Goal: Find specific page/section: Find specific page/section

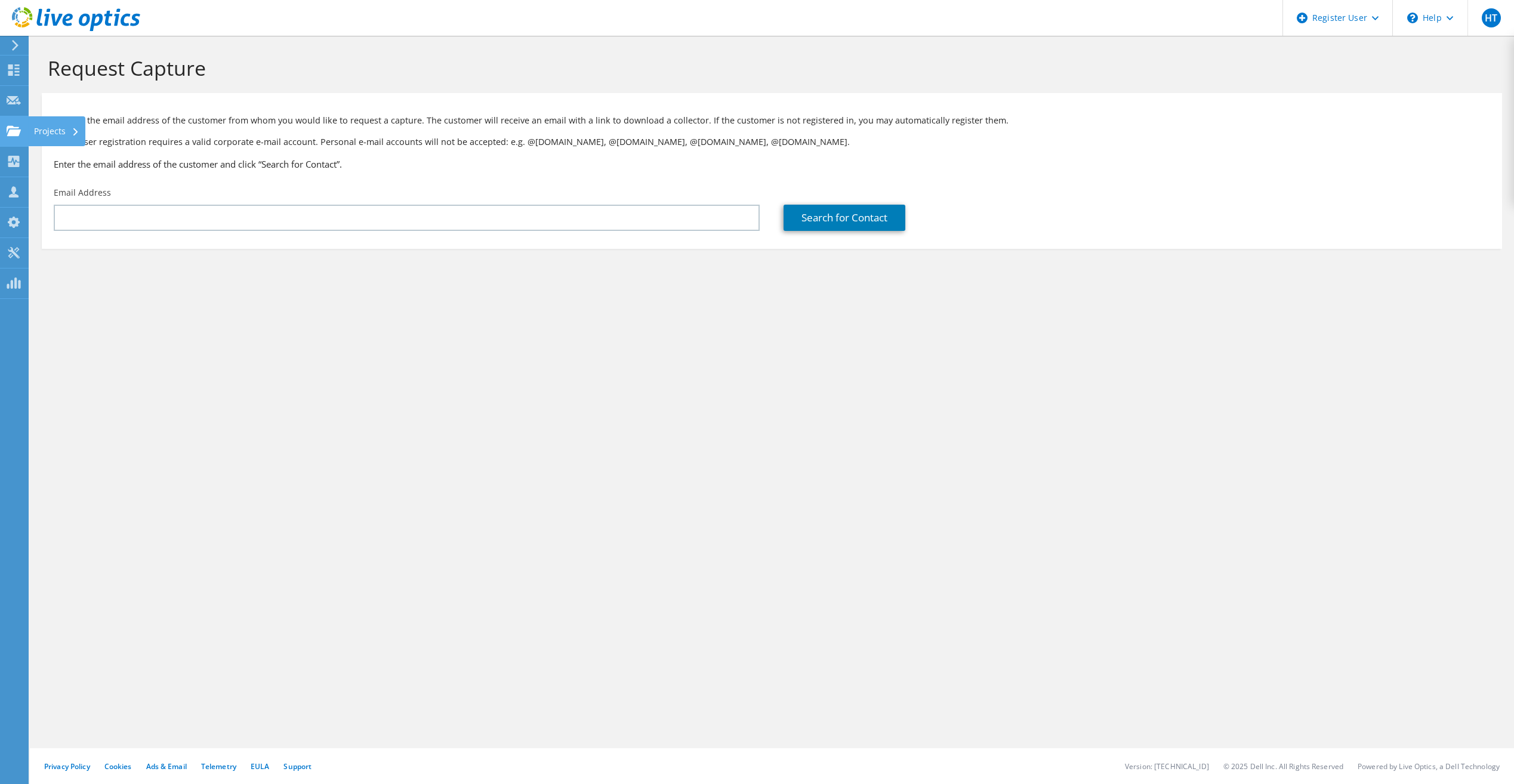
click at [20, 125] on icon at bounding box center [13, 131] width 14 height 11
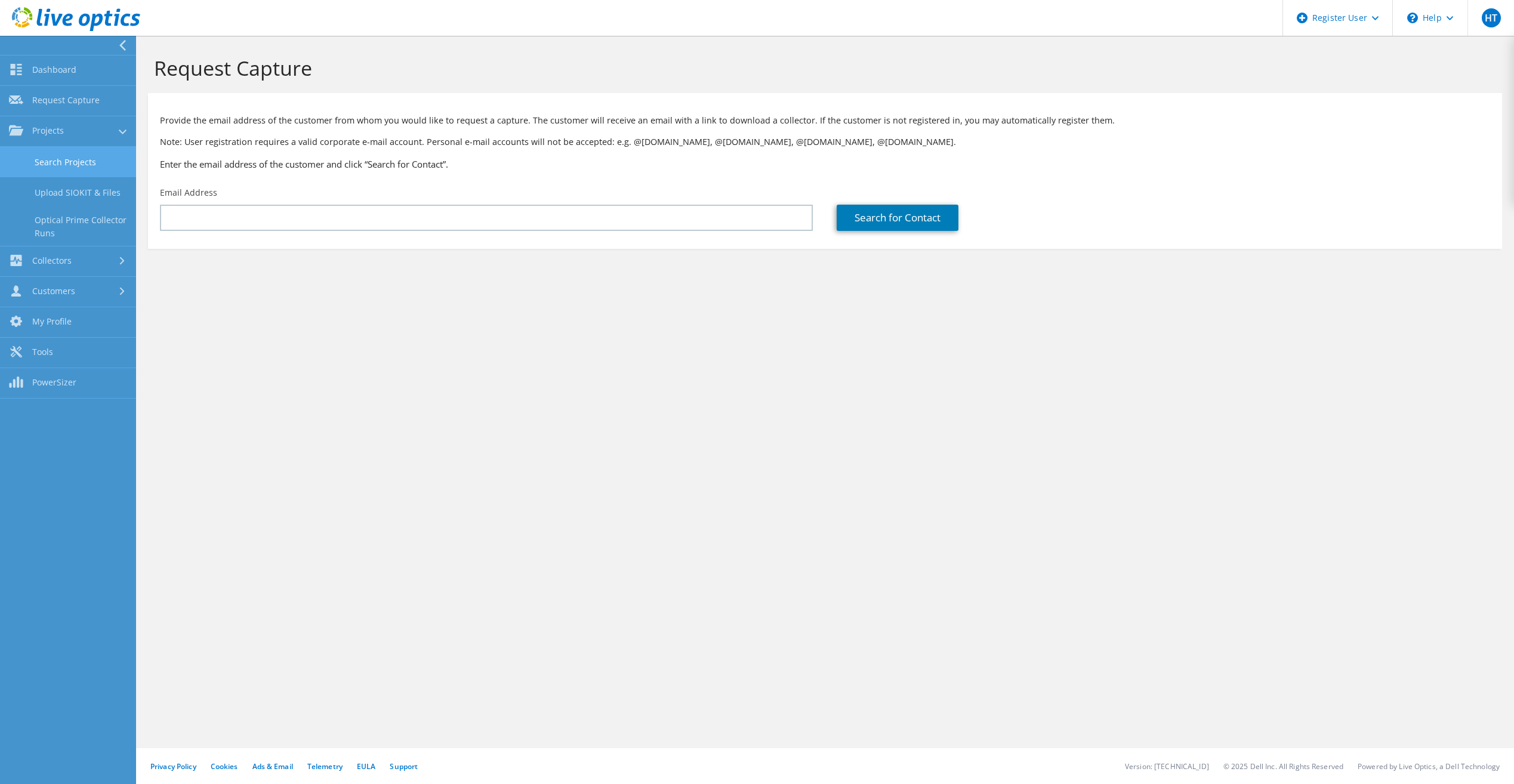
click at [63, 159] on link "Search Projects" at bounding box center [68, 162] width 136 height 30
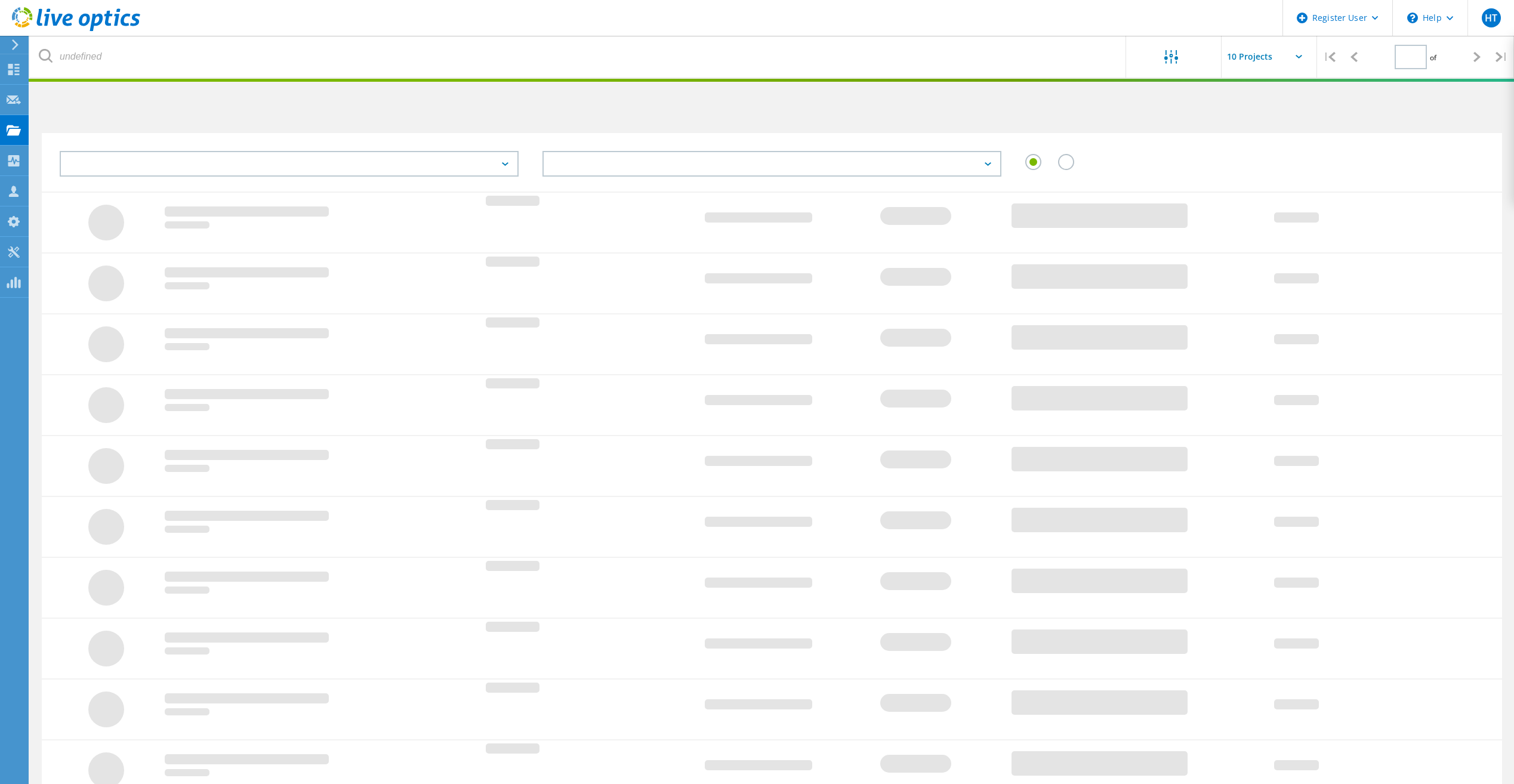
type input "1"
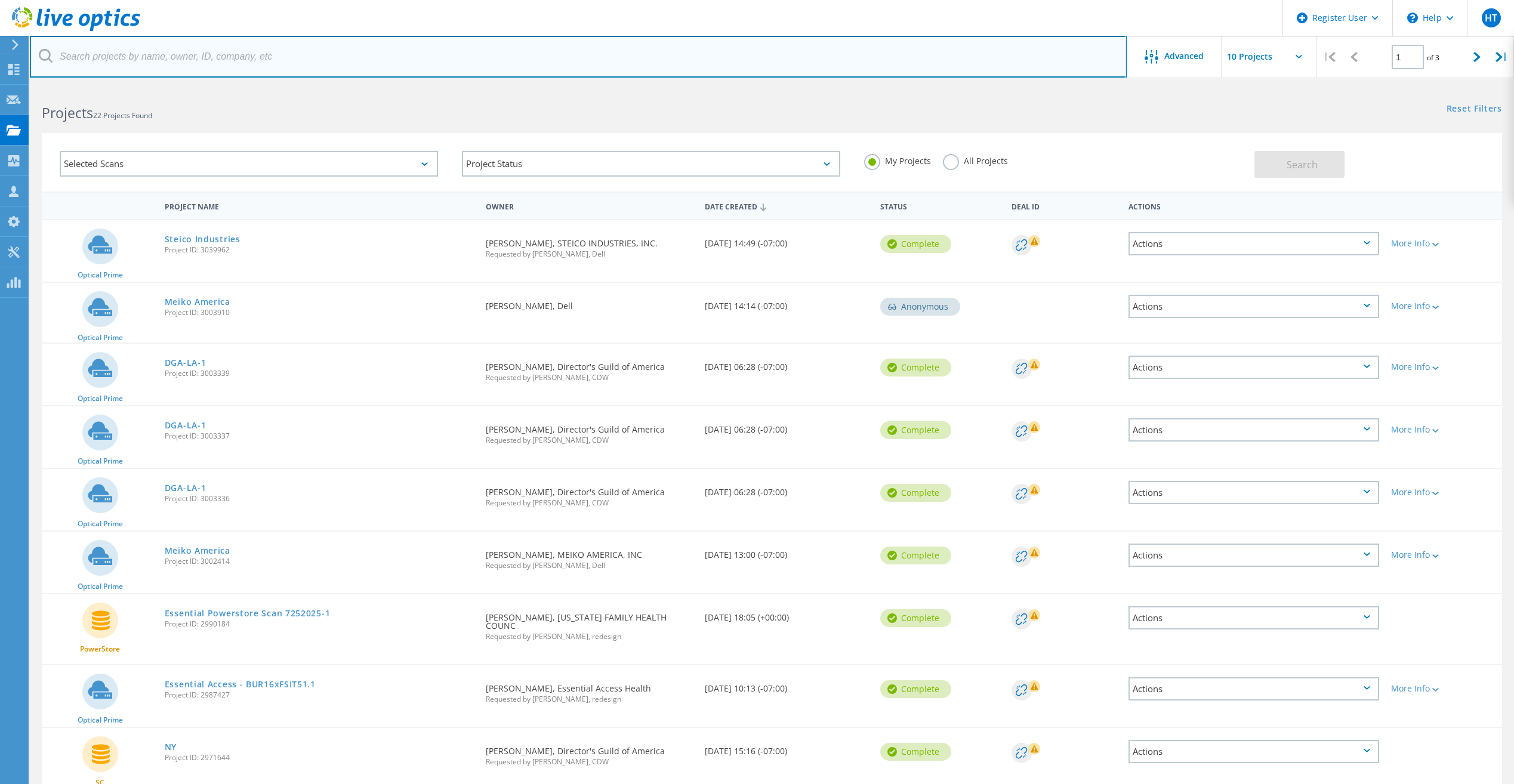
click at [122, 65] on input "text" at bounding box center [578, 56] width 1097 height 41
paste input "aharper@ewcsd.org"
type input "aharper@ewcsd.org"
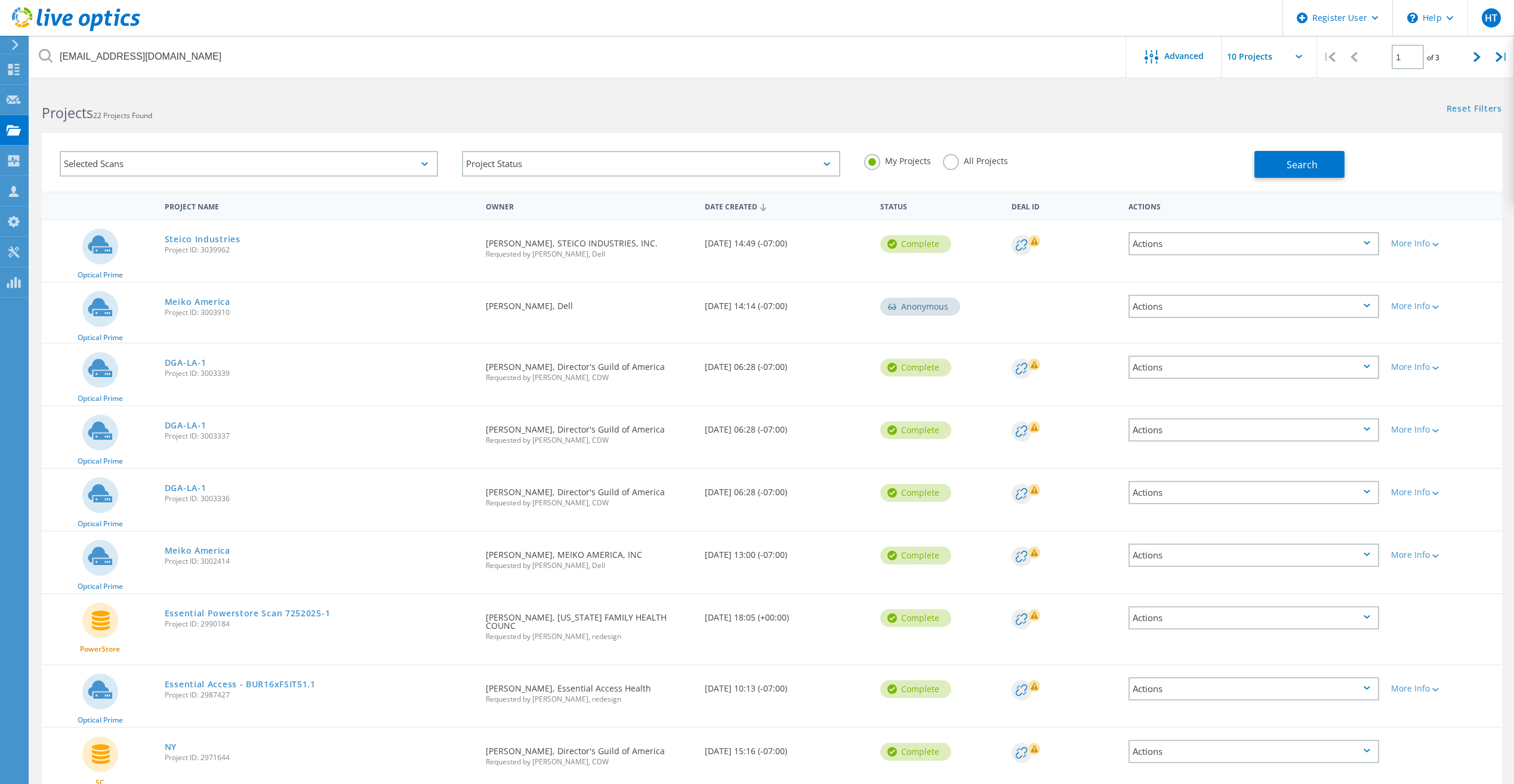
click at [947, 158] on label "All Projects" at bounding box center [976, 159] width 65 height 11
click at [0, 0] on input "All Projects" at bounding box center [0, 0] width 0 height 0
click at [1372, 148] on div "Search" at bounding box center [1375, 158] width 241 height 39
click at [1322, 163] on button "Search" at bounding box center [1300, 164] width 90 height 27
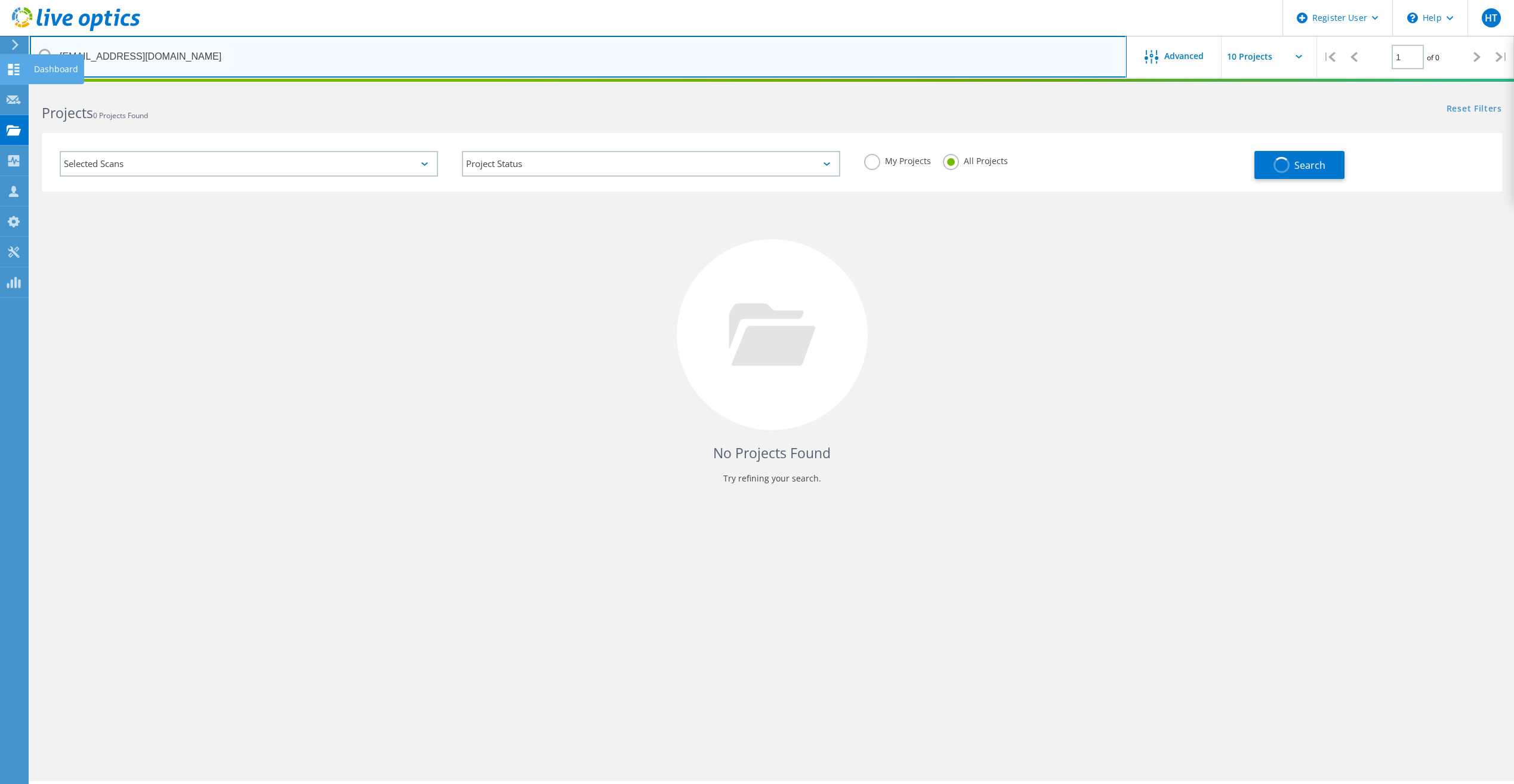
drag, startPoint x: 91, startPoint y: 56, endPoint x: 10, endPoint y: 58, distance: 81.0
click at [10, 86] on div "Register User \n Help Explore Helpful Articles Contact Support HT Dell User Har…" at bounding box center [757, 451] width 1514 height 730
